Goal: Download file/media

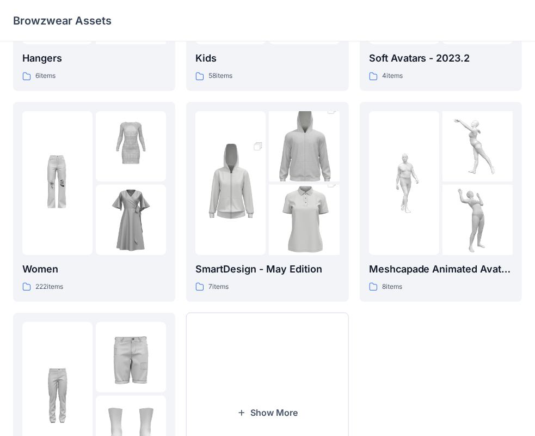
scroll to position [270, 0]
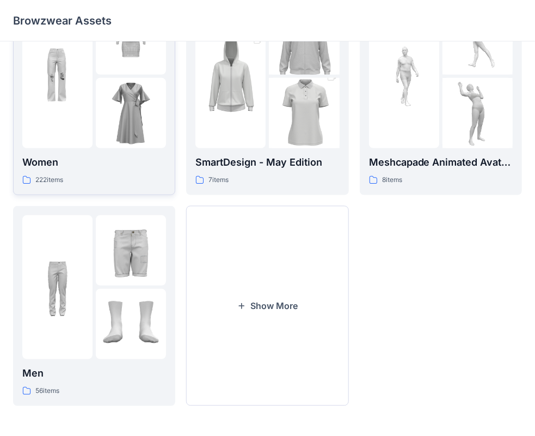
click at [123, 185] on link "Women 222 items" at bounding box center [94, 95] width 162 height 200
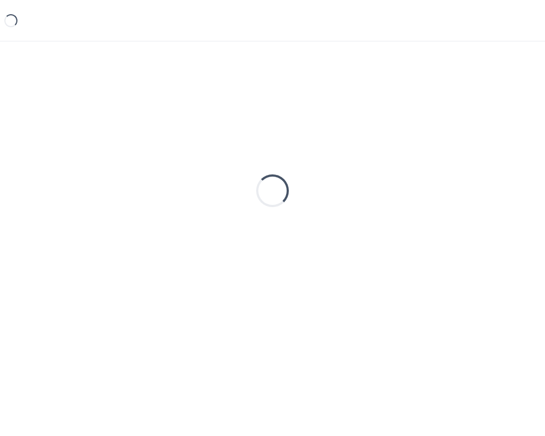
click at [123, 185] on div "Loading..." at bounding box center [272, 190] width 518 height 272
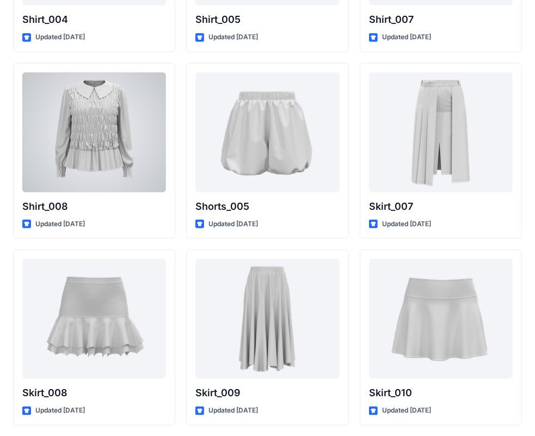
scroll to position [3387, 0]
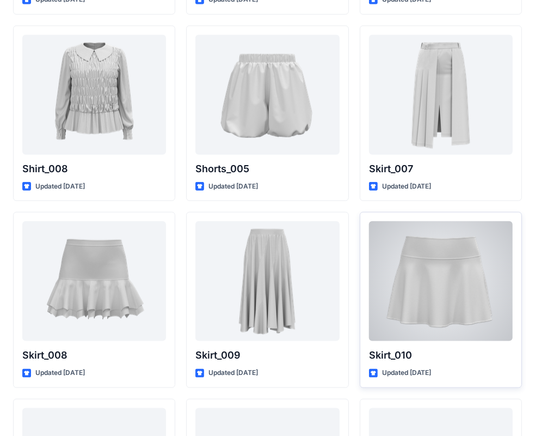
click at [434, 358] on p "Skirt_010" at bounding box center [441, 354] width 144 height 15
click at [440, 291] on div at bounding box center [441, 281] width 144 height 120
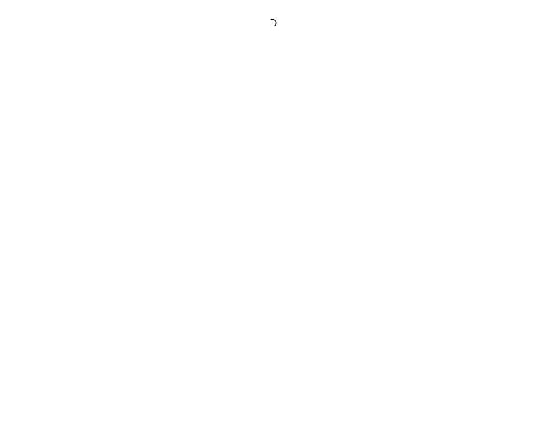
click at [440, 291] on div at bounding box center [272, 218] width 545 height 436
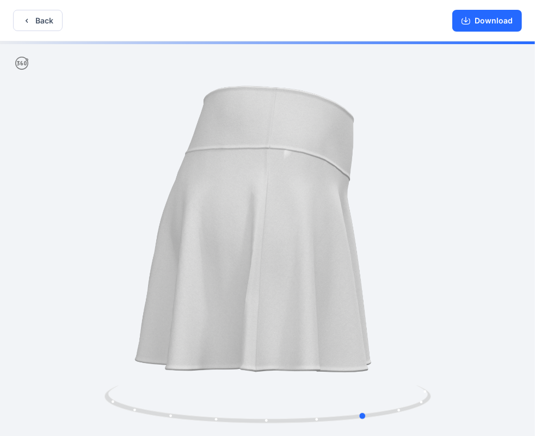
drag, startPoint x: 350, startPoint y: 261, endPoint x: 111, endPoint y: 254, distance: 239.7
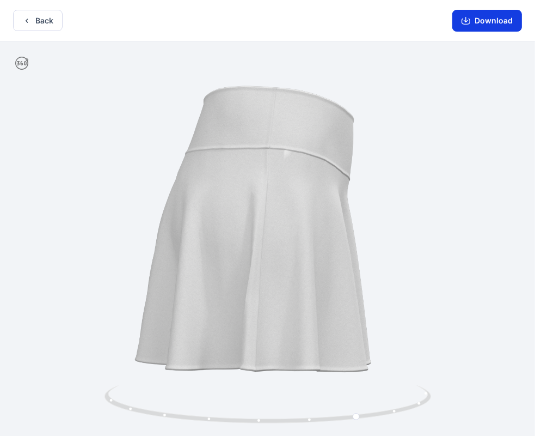
click at [468, 26] on button "Download" at bounding box center [488, 21] width 70 height 22
